Goal: Transaction & Acquisition: Book appointment/travel/reservation

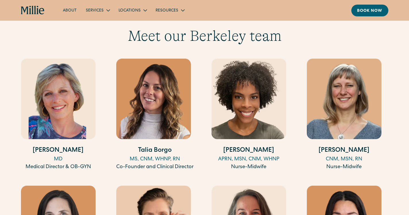
scroll to position [595, 0]
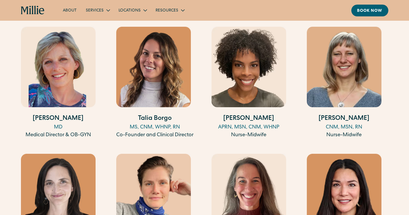
click at [61, 100] on img at bounding box center [58, 67] width 75 height 80
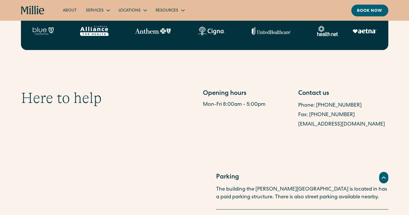
scroll to position [194, 0]
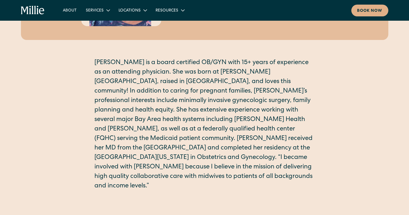
scroll to position [123, 0]
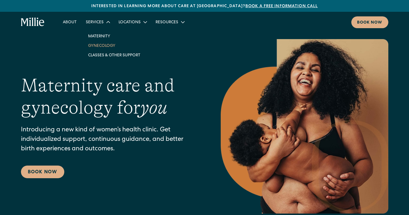
click at [100, 45] on link "Gynecology" at bounding box center [114, 45] width 61 height 9
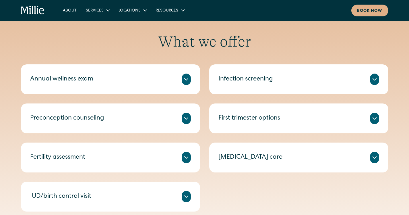
scroll to position [164, 0]
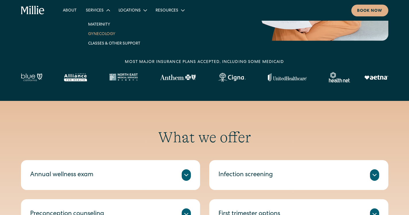
click at [96, 33] on link "Gynecology" at bounding box center [114, 33] width 61 height 9
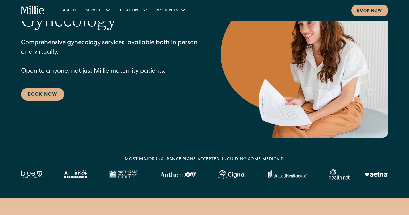
scroll to position [98, 0]
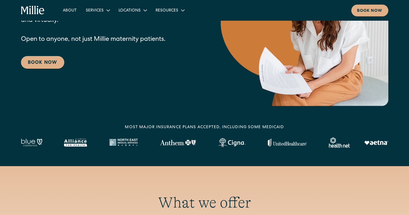
click at [52, 54] on div "Gynecology Comprehensive gynecology services, available both in person and virt…" at bounding box center [109, 23] width 177 height 91
click at [47, 64] on link "Book Now" at bounding box center [42, 62] width 43 height 13
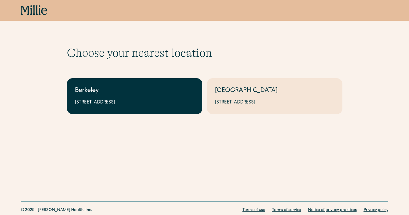
click at [112, 102] on div "[STREET_ADDRESS]" at bounding box center [134, 102] width 119 height 7
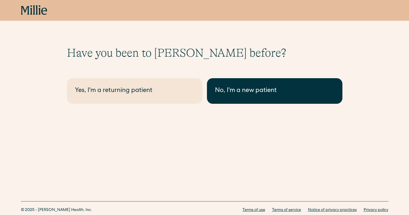
click at [239, 85] on link "No, I'm a new patient" at bounding box center [274, 91] width 135 height 26
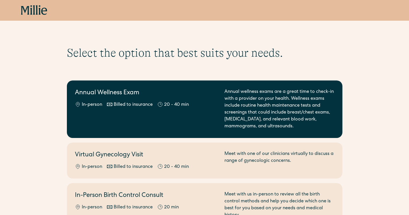
click at [106, 94] on h2 "Annual Wellness Exam" at bounding box center [146, 92] width 143 height 9
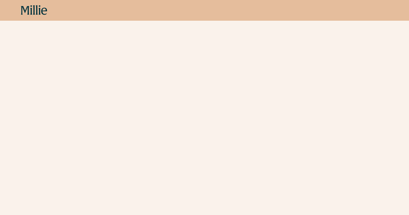
scroll to position [218, 0]
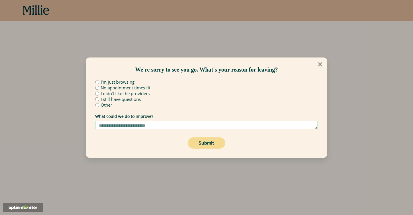
click at [320, 64] on icon at bounding box center [320, 64] width 4 height 4
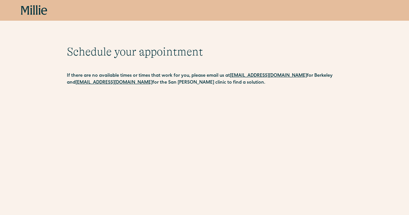
scroll to position [0, 0]
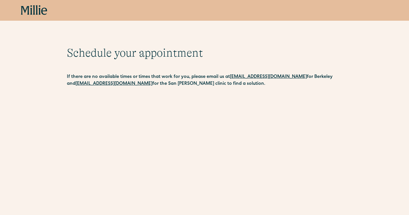
click at [37, 9] on icon at bounding box center [37, 9] width 2 height 9
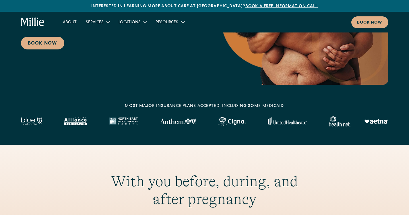
scroll to position [152, 0]
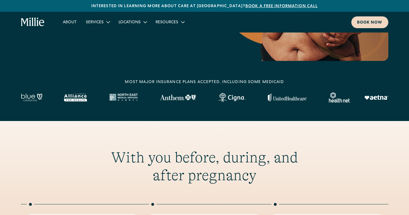
click at [364, 22] on div "Book now" at bounding box center [370, 23] width 26 height 6
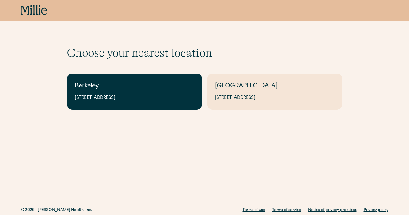
click at [130, 86] on div "Berkeley" at bounding box center [134, 86] width 119 height 9
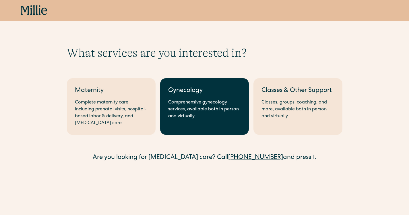
click at [185, 121] on link "Gynecology Comprehensive gynecology services, available both in person and virt…" at bounding box center [204, 106] width 89 height 57
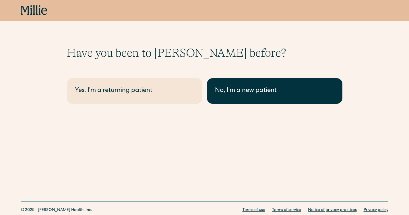
click at [230, 96] on link "No, I'm a new patient" at bounding box center [274, 91] width 135 height 26
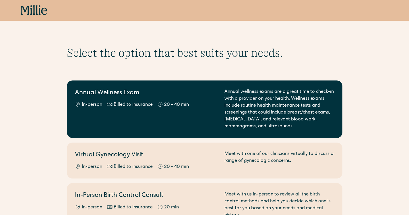
click at [218, 117] on div "Annual Wellness Exam In-person Billed to insurance 20 - 40 min Annual wellness …" at bounding box center [204, 108] width 259 height 41
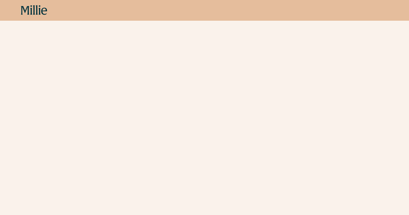
scroll to position [399, 0]
click at [61, 117] on div "Schedule your appointment This below only shows on maternity + location Materni…" at bounding box center [204, 118] width 409 height 943
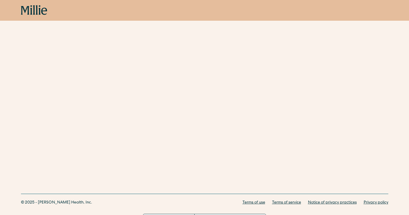
scroll to position [196, 0]
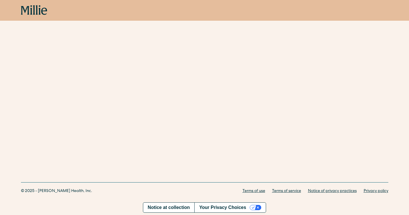
scroll to position [116, 0]
